Goal: Information Seeking & Learning: Find specific fact

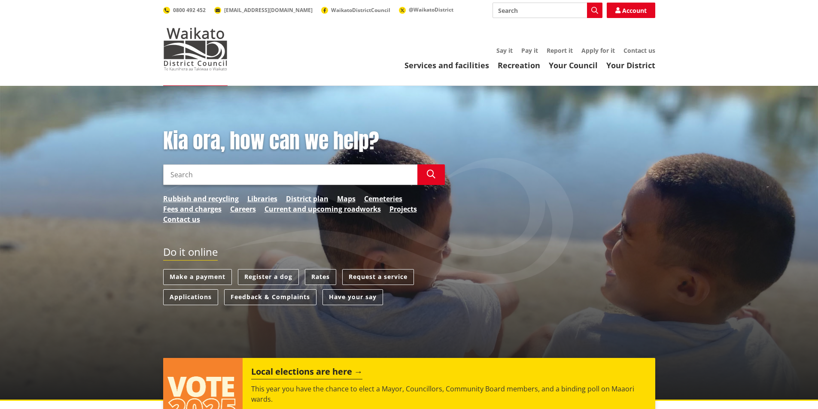
click at [325, 277] on link "Rates" at bounding box center [320, 277] width 31 height 16
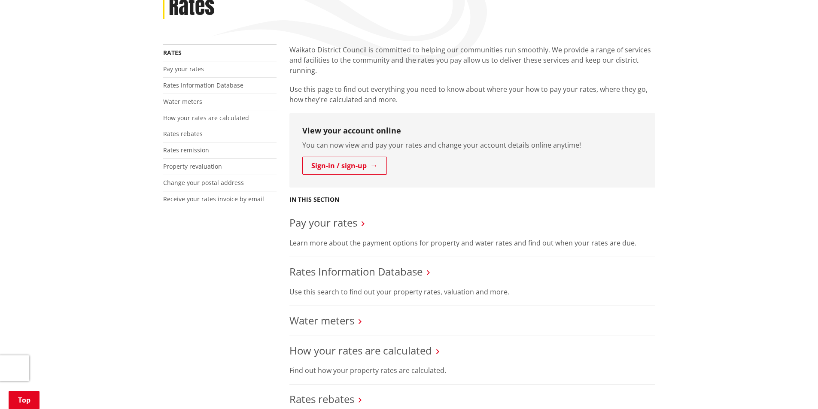
scroll to position [258, 0]
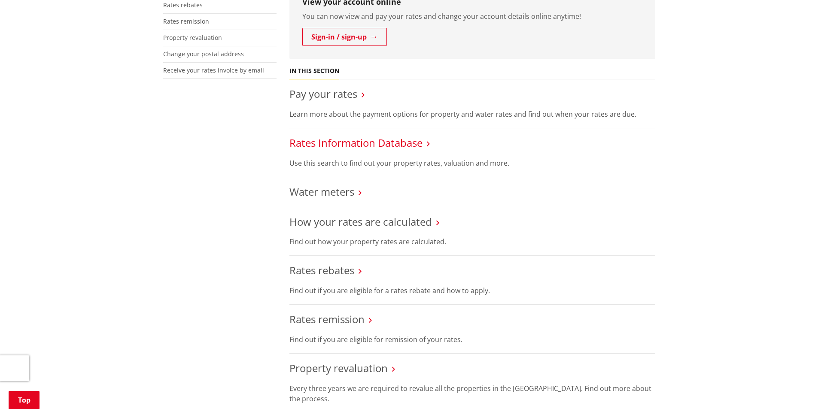
click at [351, 144] on link "Rates Information Database" at bounding box center [355, 143] width 133 height 14
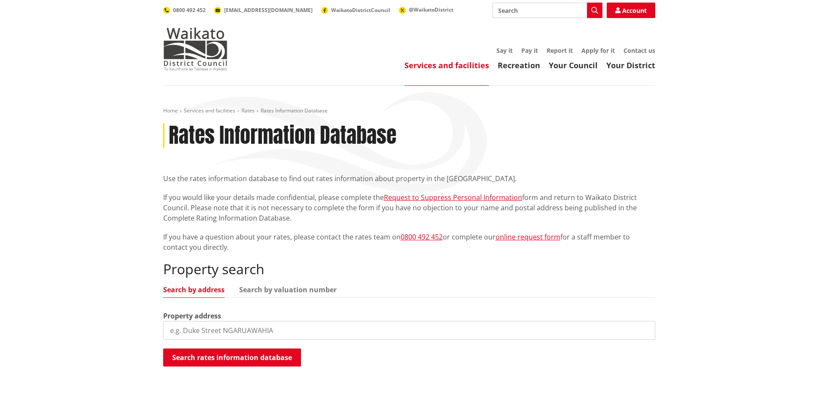
click at [195, 331] on input "search" at bounding box center [409, 330] width 492 height 19
type input "3 noble lane"
click at [222, 358] on button "Search rates information database" at bounding box center [232, 358] width 138 height 18
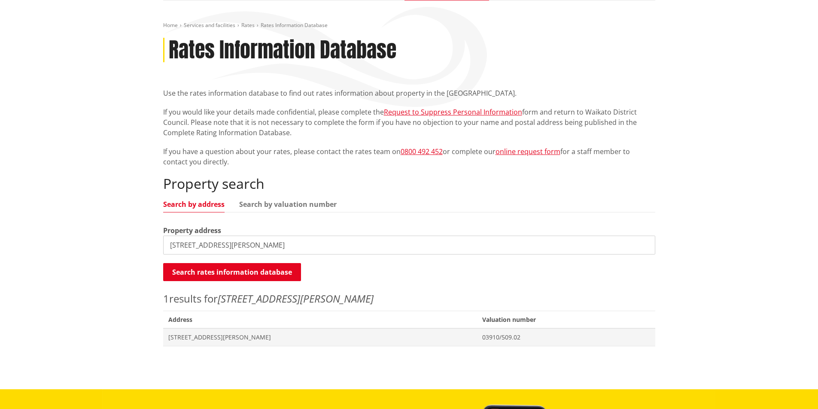
scroll to position [86, 0]
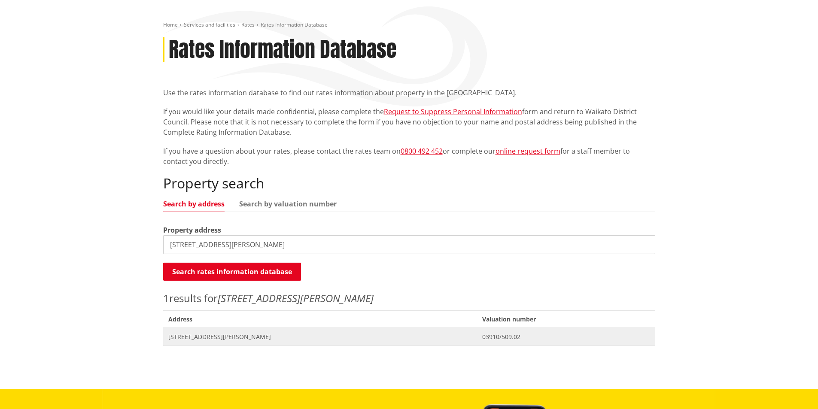
click at [219, 337] on span "3 Noble Lane PVT POKENO" at bounding box center [320, 337] width 304 height 9
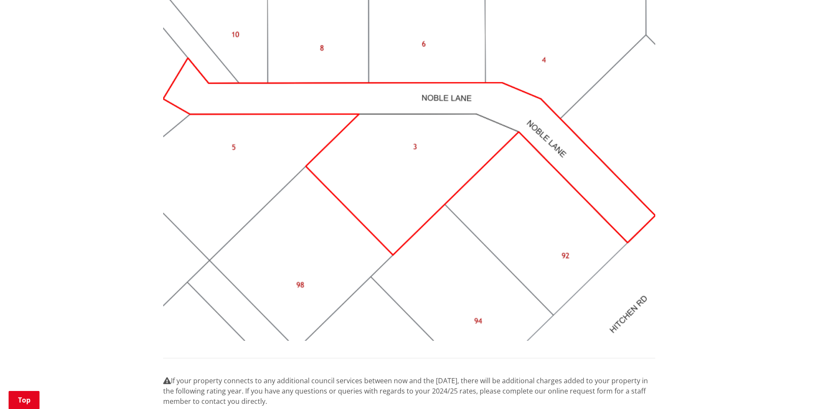
scroll to position [901, 0]
